Goal: Check status: Check status

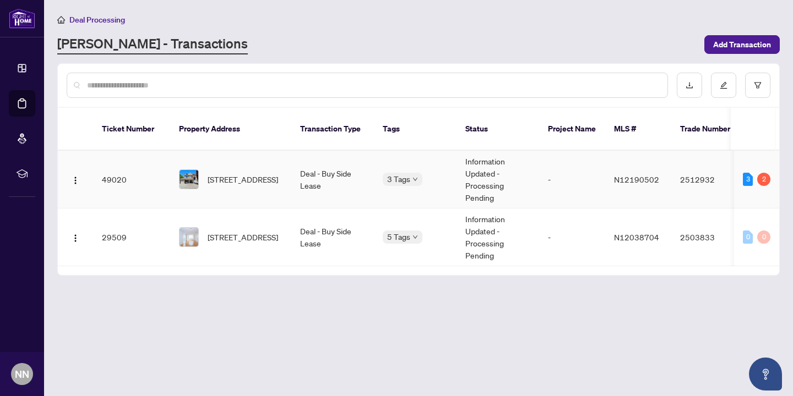
click at [494, 151] on td "Information Updated - Processing Pending" at bounding box center [497, 180] width 83 height 58
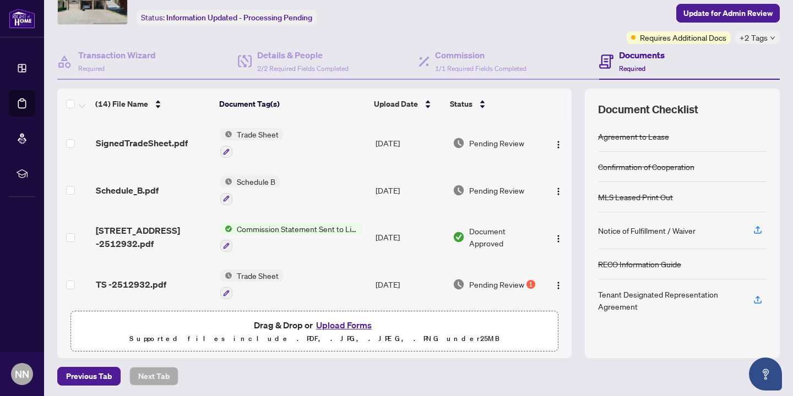
scroll to position [62, 0]
click at [707, 36] on span "Requires Additional Docs" at bounding box center [683, 38] width 86 height 12
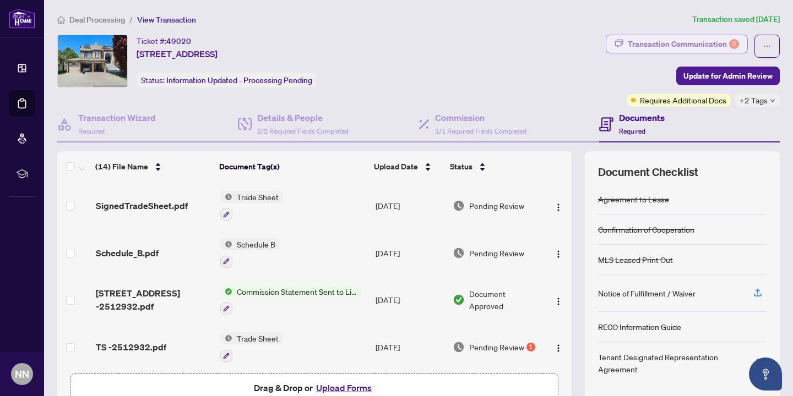
click at [678, 43] on div "Transaction Communication 2" at bounding box center [683, 44] width 111 height 18
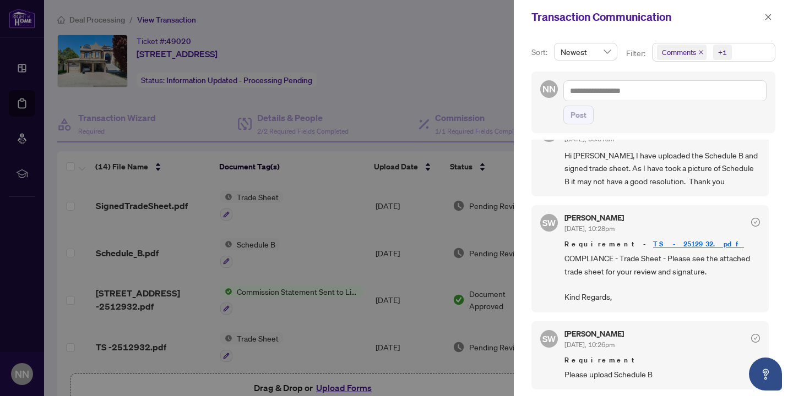
scroll to position [144, 0]
click at [423, 81] on div at bounding box center [396, 198] width 793 height 396
drag, startPoint x: 566, startPoint y: 231, endPoint x: 636, endPoint y: 228, distance: 70.0
click at [636, 228] on div "Simone Wright Aug/18/2025, 10:28pm" at bounding box center [661, 224] width 195 height 20
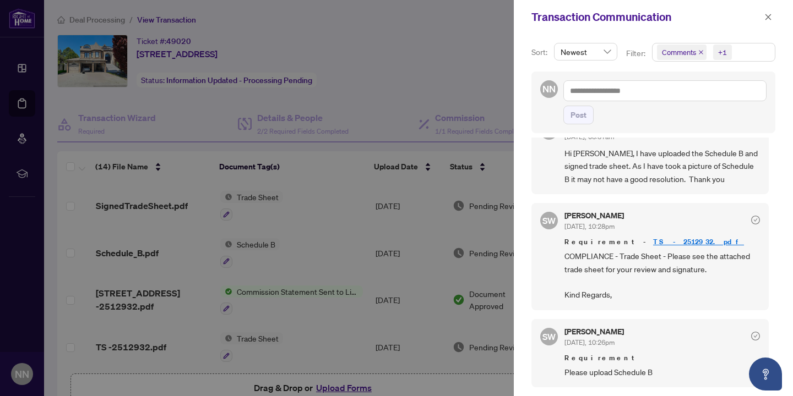
scroll to position [0, 0]
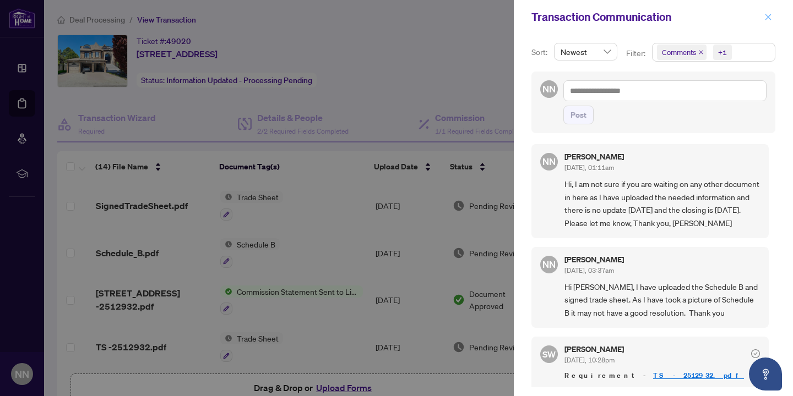
click at [767, 18] on icon "close" at bounding box center [768, 17] width 6 height 6
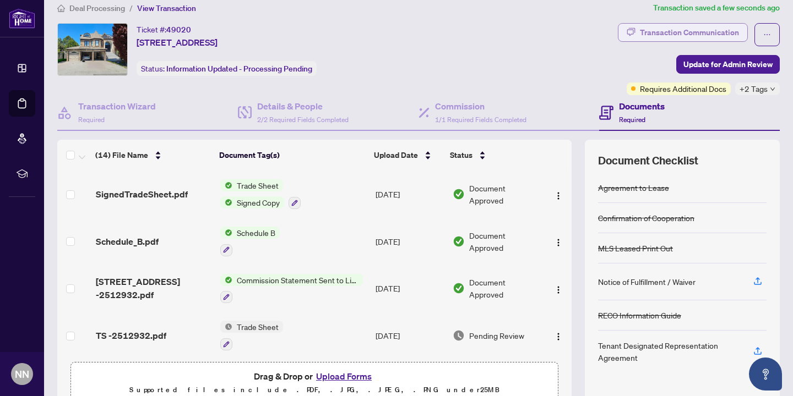
click at [692, 34] on div "Transaction Communication" at bounding box center [689, 33] width 99 height 18
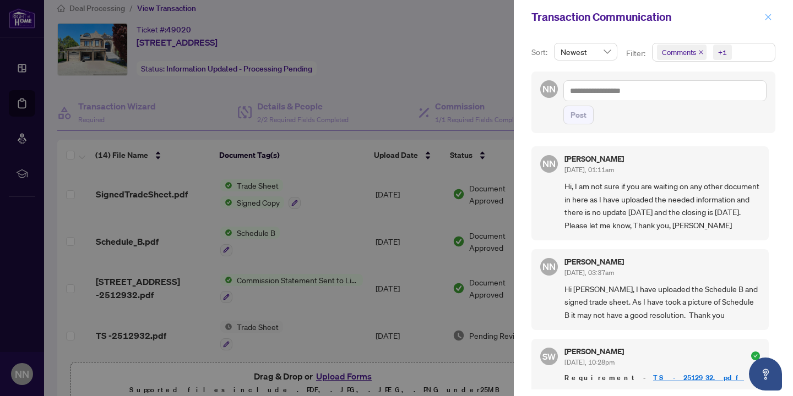
click at [769, 17] on icon "close" at bounding box center [768, 17] width 8 height 8
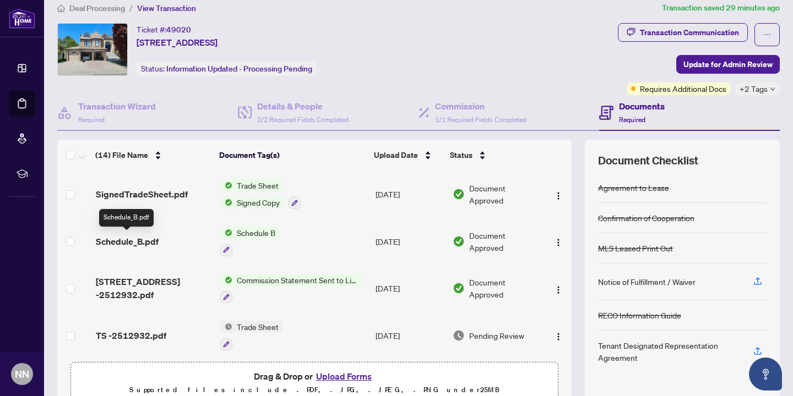
click at [131, 242] on span "Schedule_B.pdf" at bounding box center [127, 241] width 63 height 13
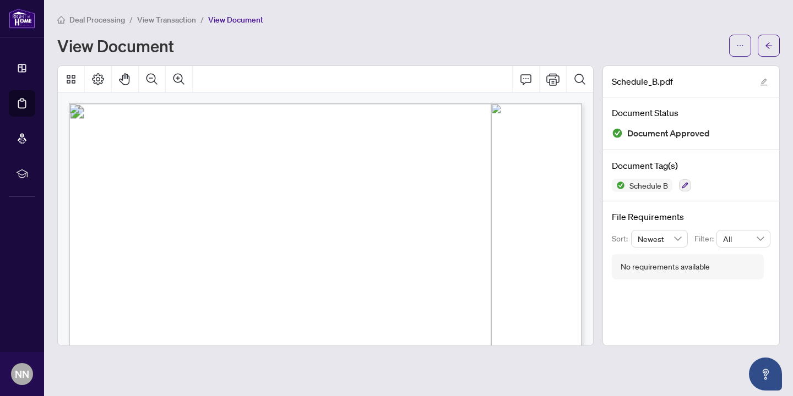
click at [176, 21] on span "View Transaction" at bounding box center [166, 20] width 59 height 10
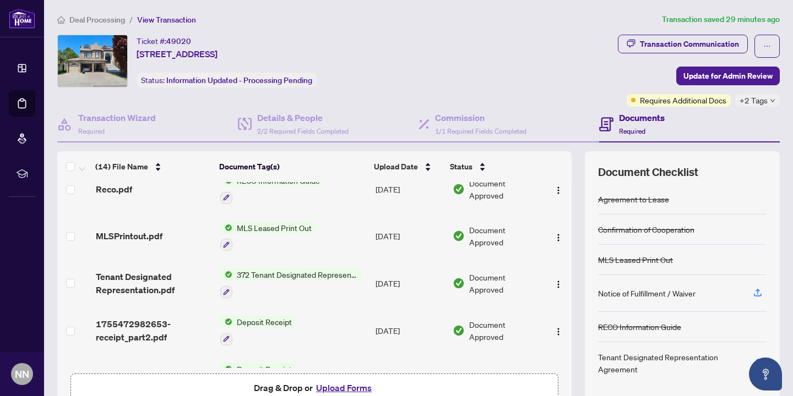
scroll to position [471, 0]
